Goal: Check status: Check status

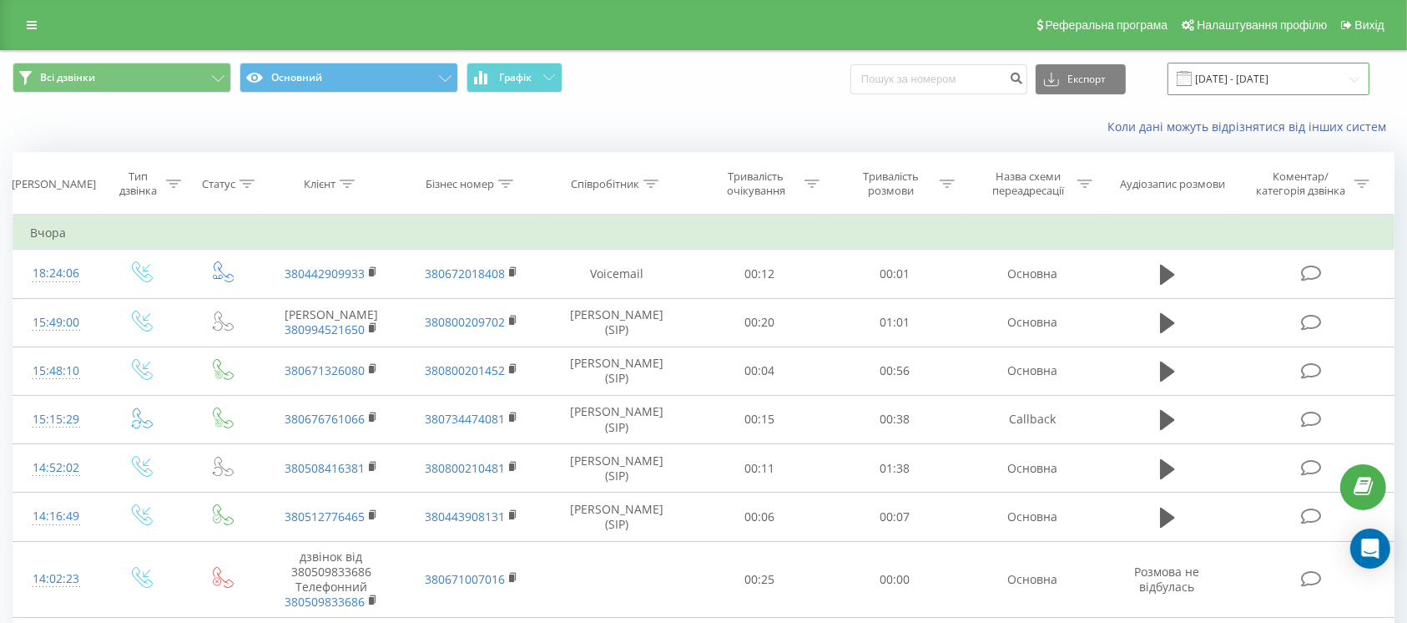
click at [1285, 83] on input "[DATE] - [DATE]" at bounding box center [1269, 79] width 202 height 33
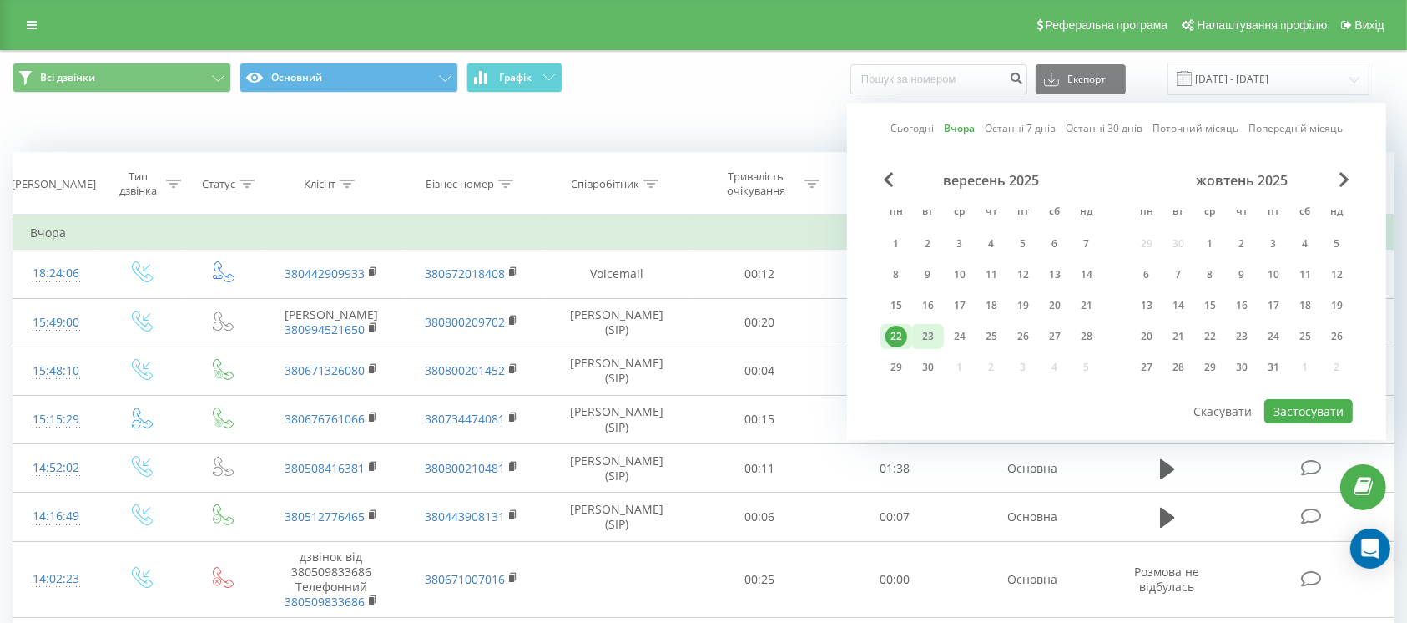
click at [915, 329] on div "23" at bounding box center [928, 336] width 32 height 25
click at [1306, 417] on button "Застосувати" at bounding box center [1309, 411] width 88 height 24
type input "[DATE] - [DATE]"
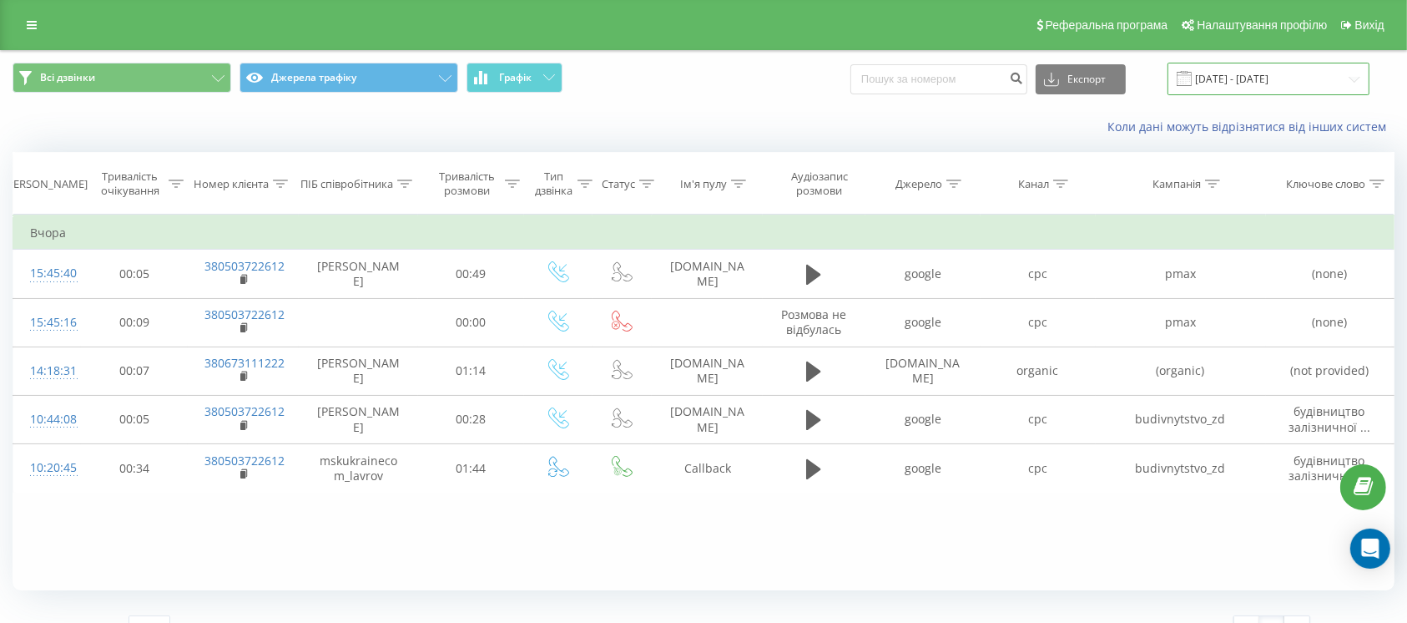
click at [1278, 83] on input "[DATE] - [DATE]" at bounding box center [1269, 79] width 202 height 33
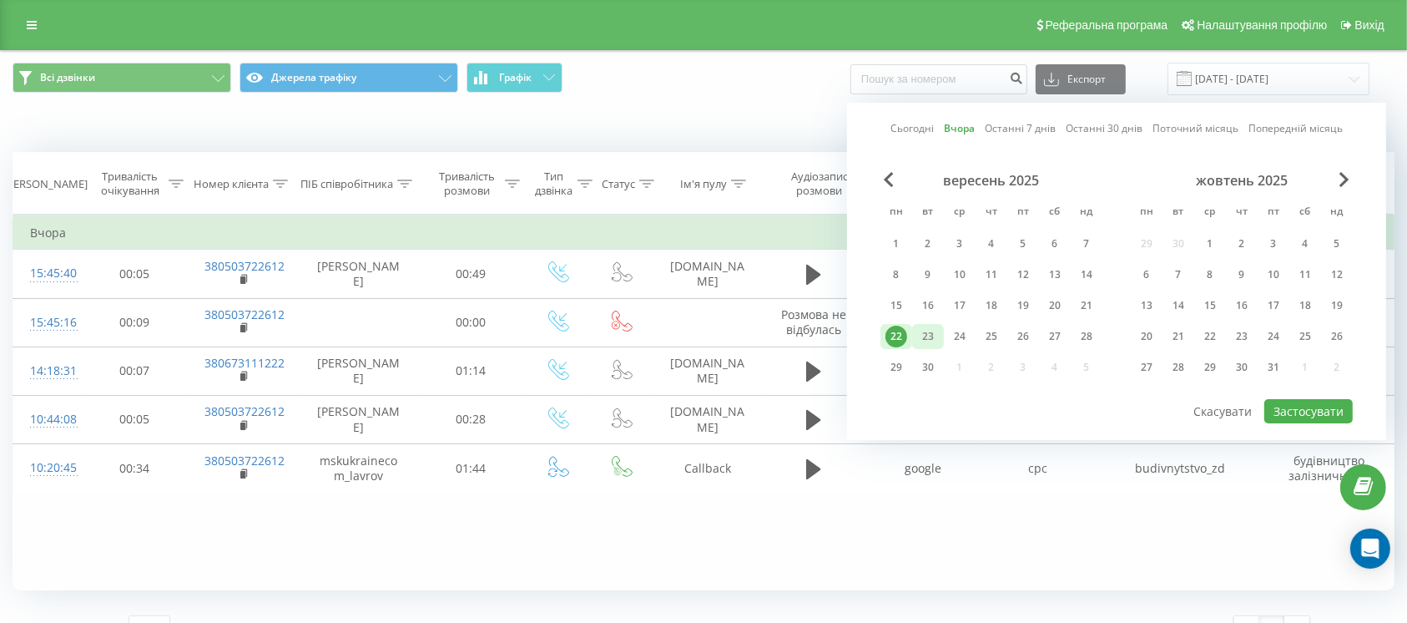
click at [925, 329] on div "23" at bounding box center [928, 337] width 22 height 22
click at [1299, 408] on button "Застосувати" at bounding box center [1309, 411] width 88 height 24
type input "[DATE] - [DATE]"
